Goal: Information Seeking & Learning: Find specific page/section

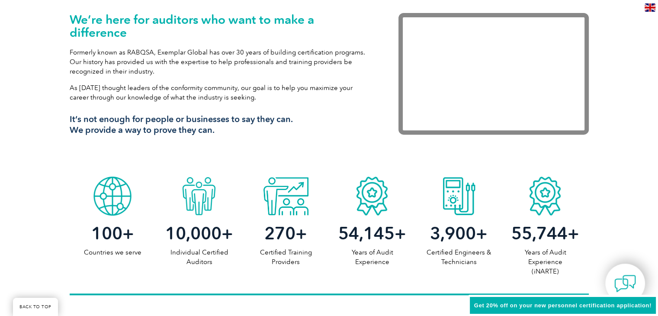
scroll to position [346, 0]
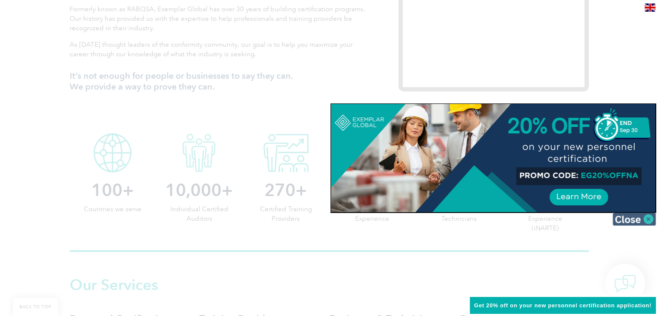
click at [647, 217] on img at bounding box center [633, 218] width 43 height 13
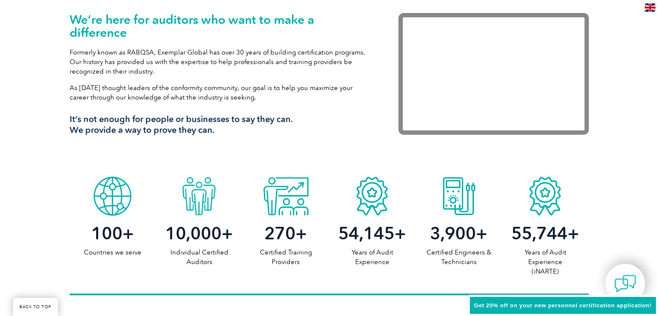
scroll to position [303, 0]
click at [279, 249] on p "Certified Training Providers" at bounding box center [285, 256] width 86 height 19
click at [294, 214] on div at bounding box center [285, 193] width 86 height 43
click at [285, 192] on div at bounding box center [285, 193] width 86 height 43
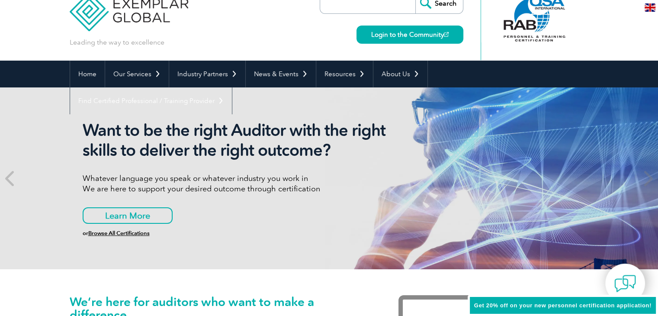
scroll to position [0, 0]
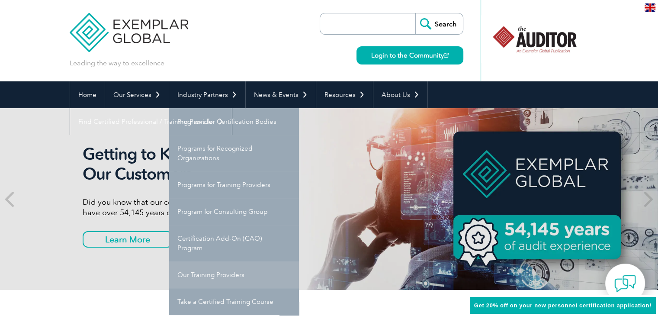
click at [225, 271] on link "Our Training Providers" at bounding box center [234, 274] width 130 height 27
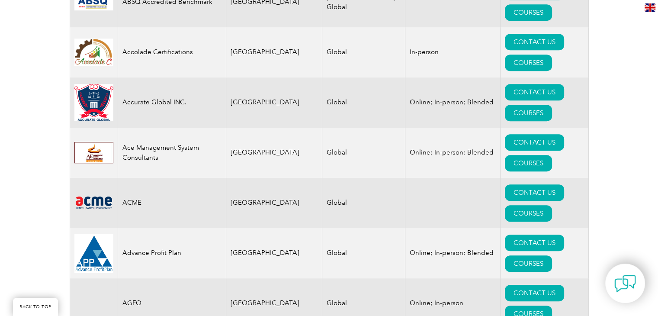
scroll to position [273, 0]
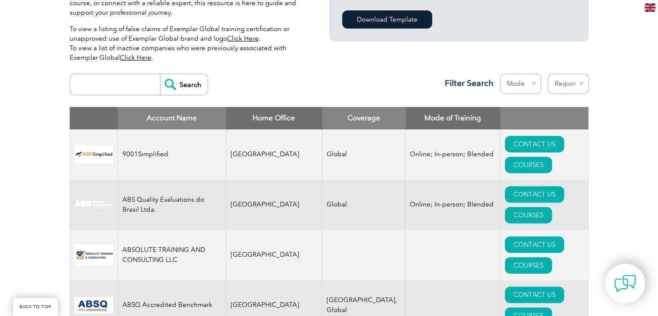
click at [130, 90] on input "search" at bounding box center [117, 84] width 86 height 21
type input "Albury Wodonga"
click at [173, 87] on input "Search" at bounding box center [184, 84] width 48 height 21
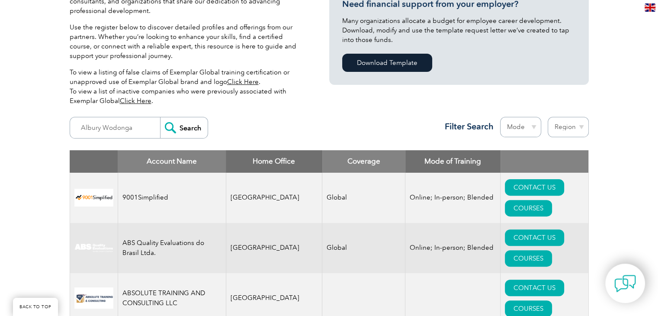
click at [265, 158] on th "Home Office" at bounding box center [274, 161] width 96 height 22
click at [267, 161] on th "Home Office" at bounding box center [274, 161] width 96 height 22
click at [531, 128] on select "Mode Online In-person Blended" at bounding box center [520, 127] width 41 height 20
drag, startPoint x: 531, startPoint y: 128, endPoint x: 564, endPoint y: 128, distance: 32.9
click at [532, 128] on select "Mode Online In-person Blended" at bounding box center [520, 127] width 41 height 20
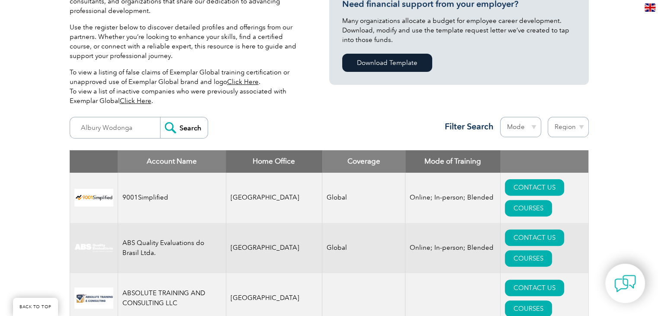
click at [579, 127] on select "Region Australia Bahrain Bangladesh Brazil Canada Colombia Dominican Republic E…" at bounding box center [567, 127] width 41 height 20
select select "Australia"
click at [547, 117] on select "Region Australia Bahrain Bangladesh Brazil Canada Colombia Dominican Republic E…" at bounding box center [567, 127] width 41 height 20
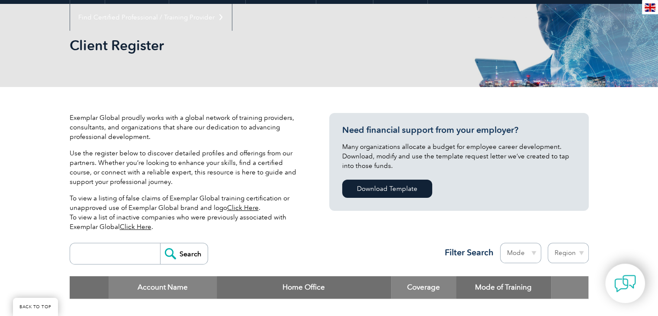
scroll to position [216, 0]
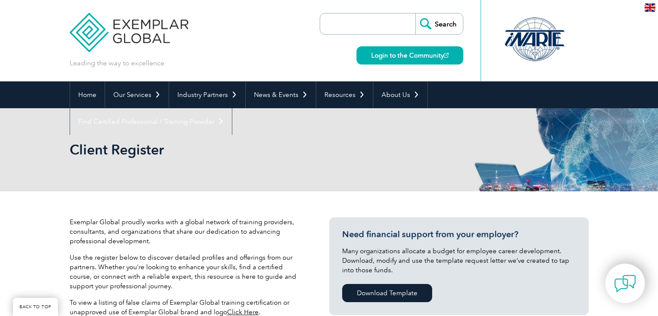
select select "[GEOGRAPHIC_DATA]"
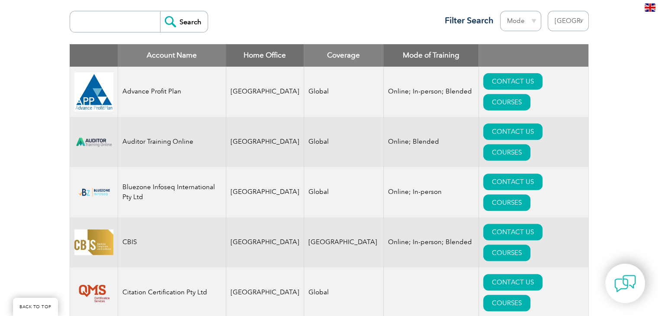
scroll to position [317, 0]
